Goal: Task Accomplishment & Management: Use online tool/utility

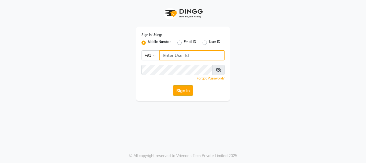
type input "9158581276"
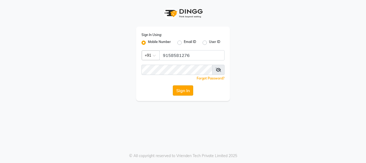
click at [189, 89] on button "Sign In" at bounding box center [183, 90] width 20 height 10
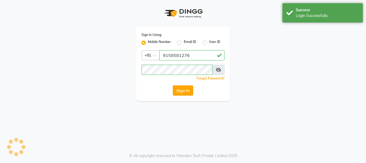
select select "service"
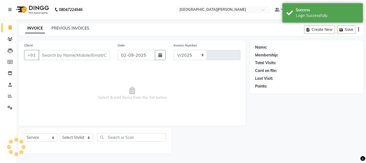
select select "911"
type input "2580"
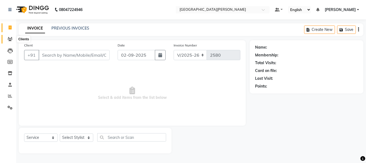
click at [11, 39] on icon at bounding box center [10, 39] width 5 height 4
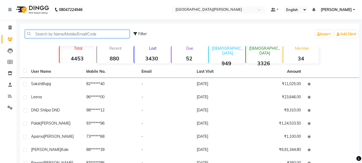
click at [50, 36] on input "text" at bounding box center [77, 34] width 105 height 8
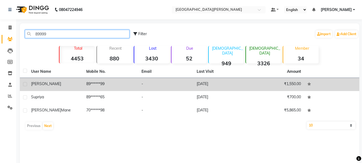
type input "89999"
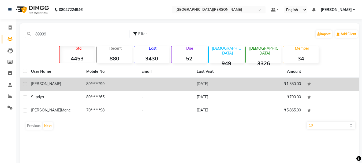
click at [89, 85] on td "89******99" at bounding box center [110, 84] width 55 height 13
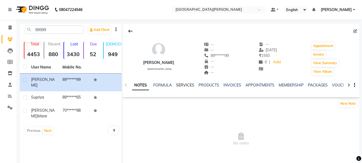
click at [183, 83] on link "SERVICES" at bounding box center [185, 85] width 18 height 5
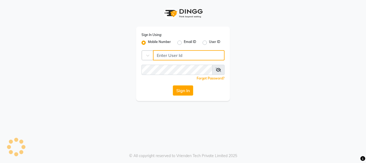
type input "9158581276"
